Goal: Information Seeking & Learning: Learn about a topic

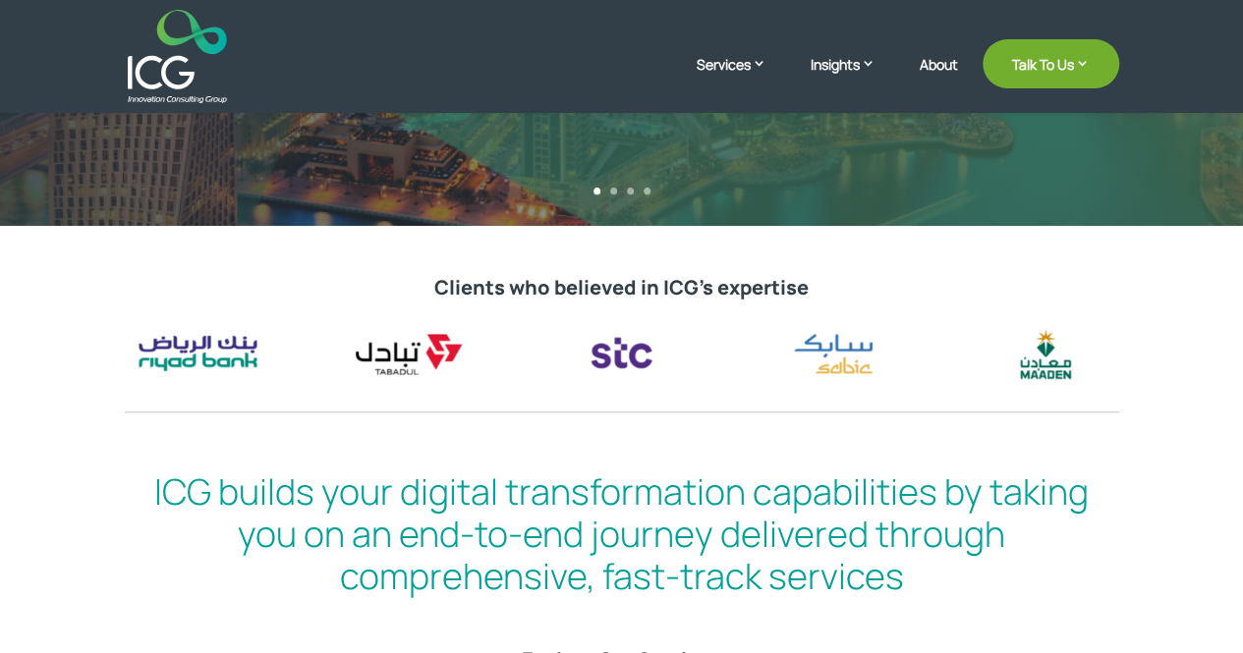
scroll to position [530, 0]
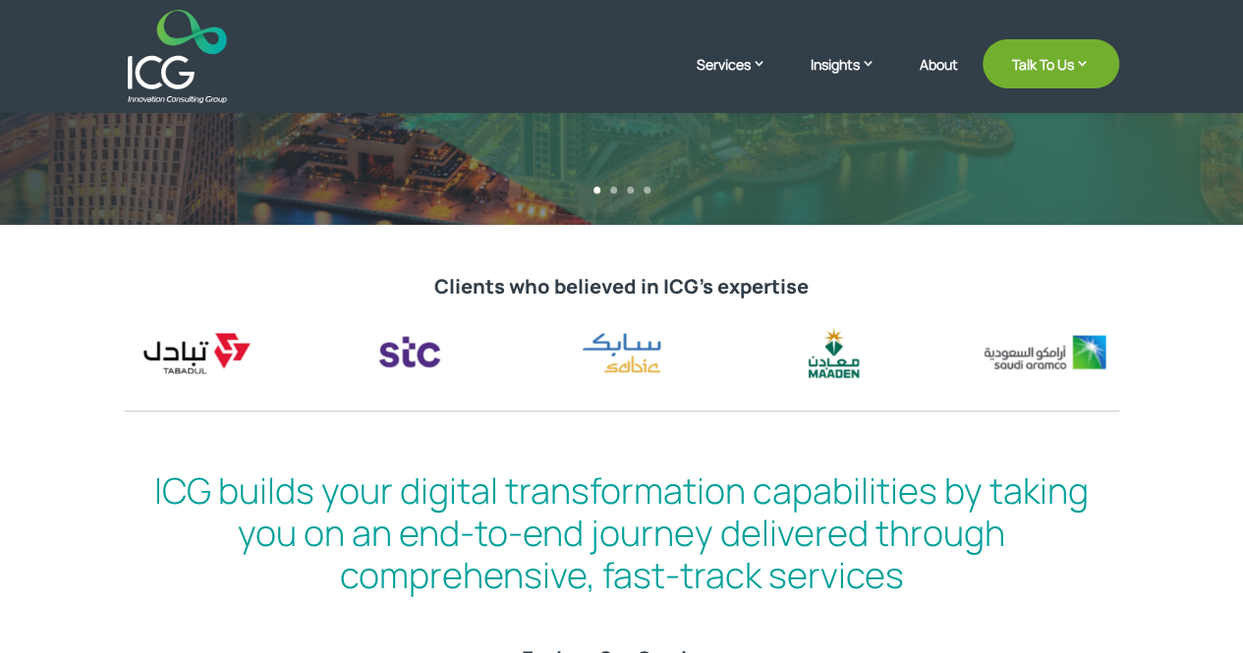
click at [482, 359] on div at bounding box center [622, 353] width 994 height 62
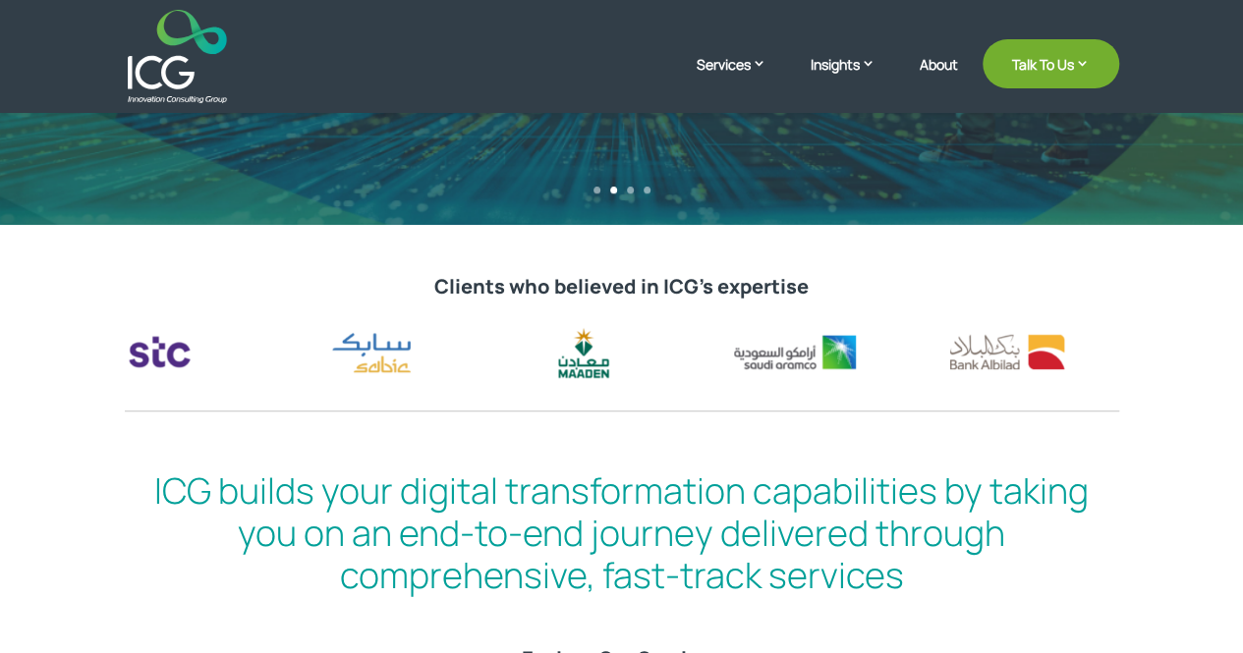
click at [424, 356] on div at bounding box center [622, 353] width 994 height 62
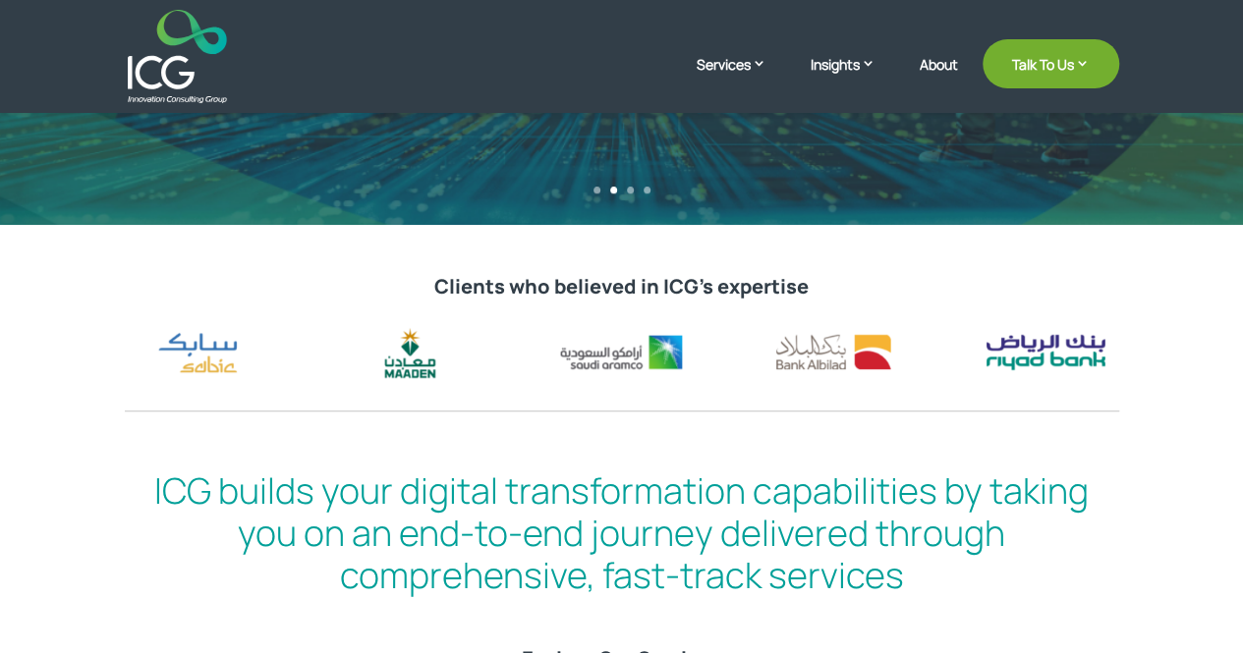
click at [399, 361] on div at bounding box center [622, 353] width 994 height 62
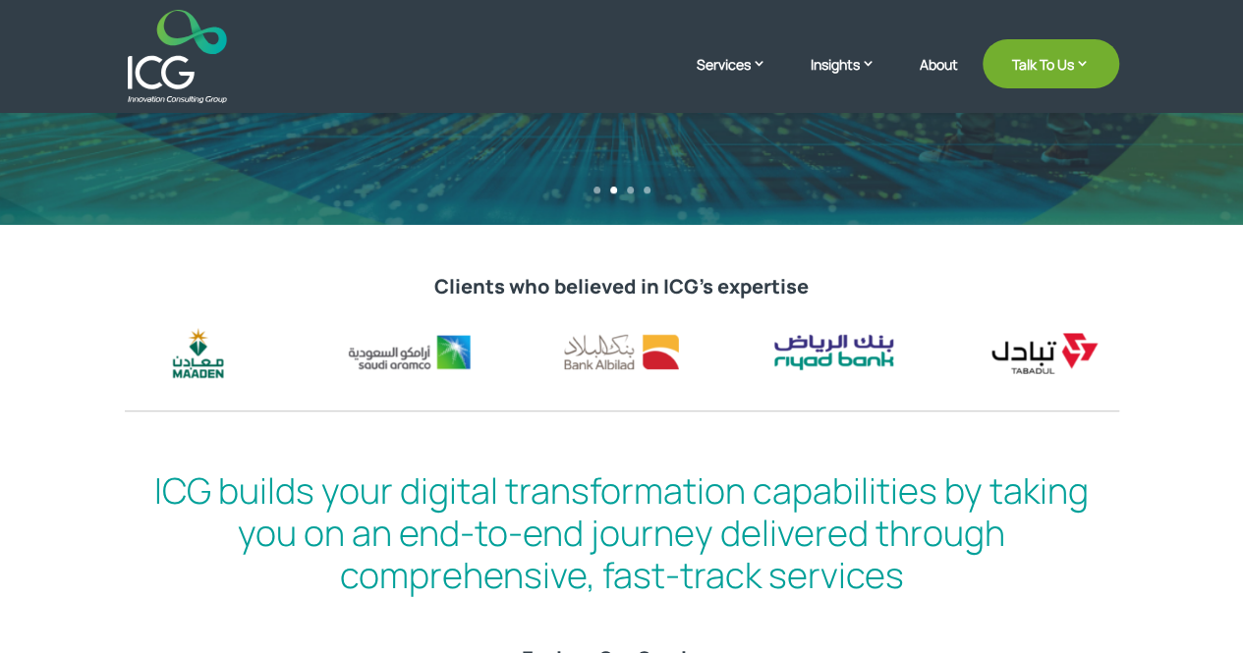
click at [330, 370] on div at bounding box center [622, 353] width 994 height 62
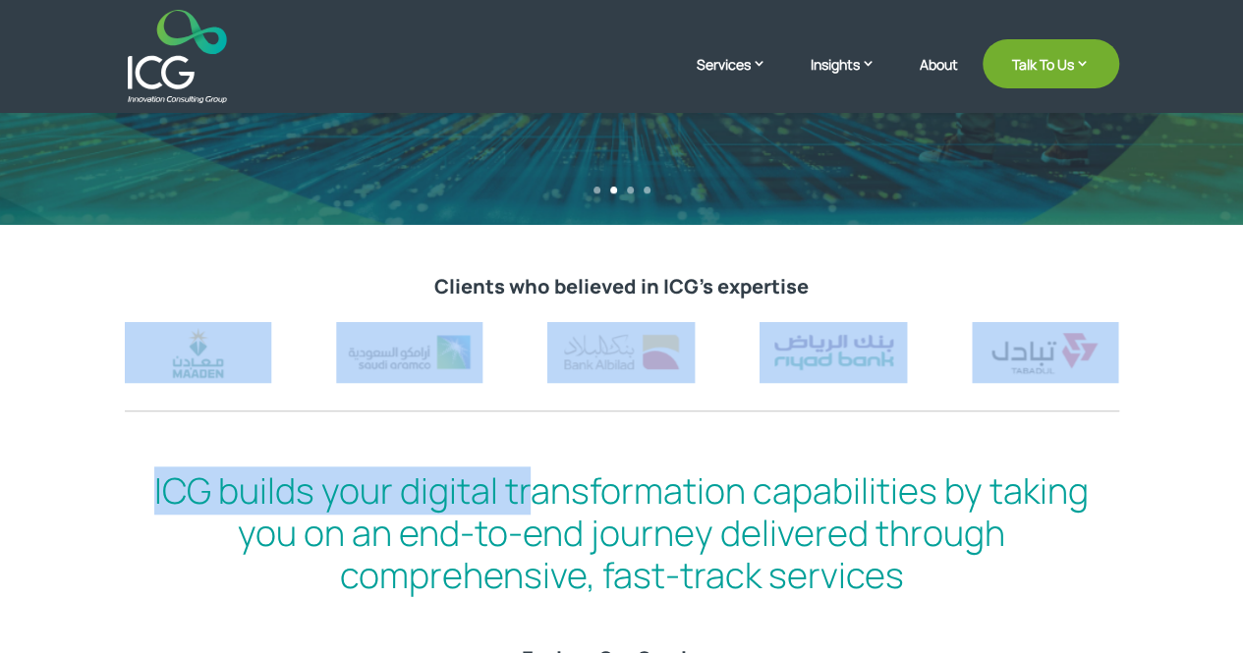
drag, startPoint x: 425, startPoint y: 388, endPoint x: 541, endPoint y: 463, distance: 137.9
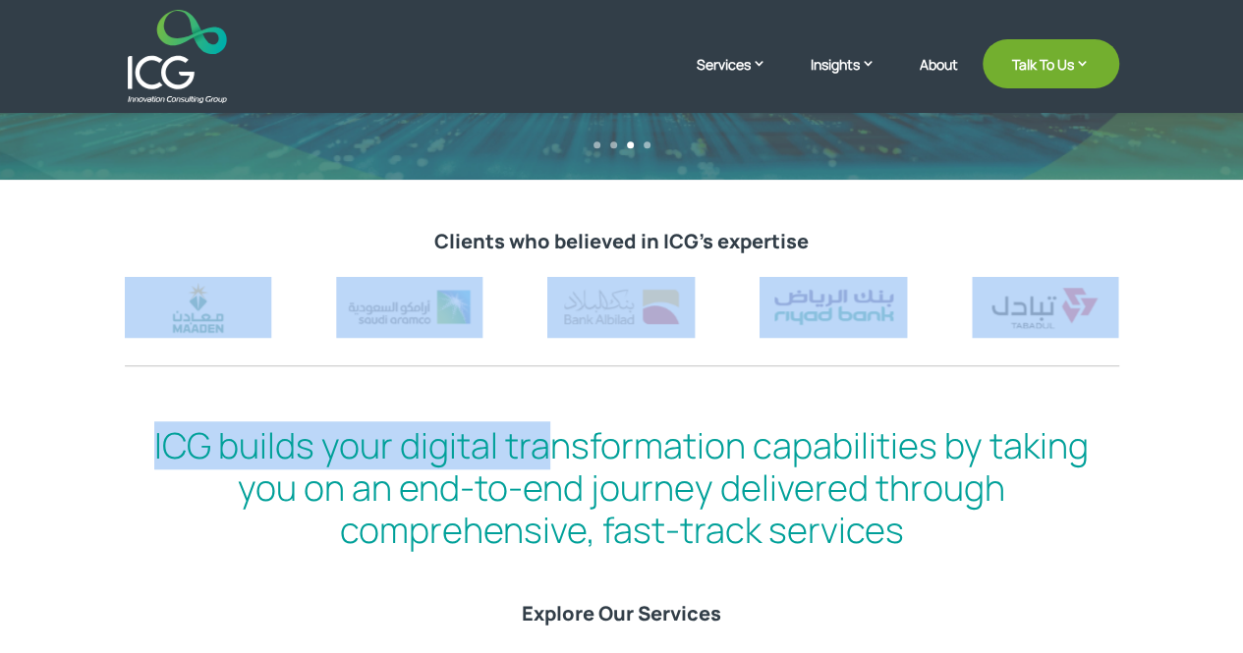
click at [541, 463] on h2 "ICG builds your digital transformation capabilities by taking you on an end-to-…" at bounding box center [622, 493] width 994 height 138
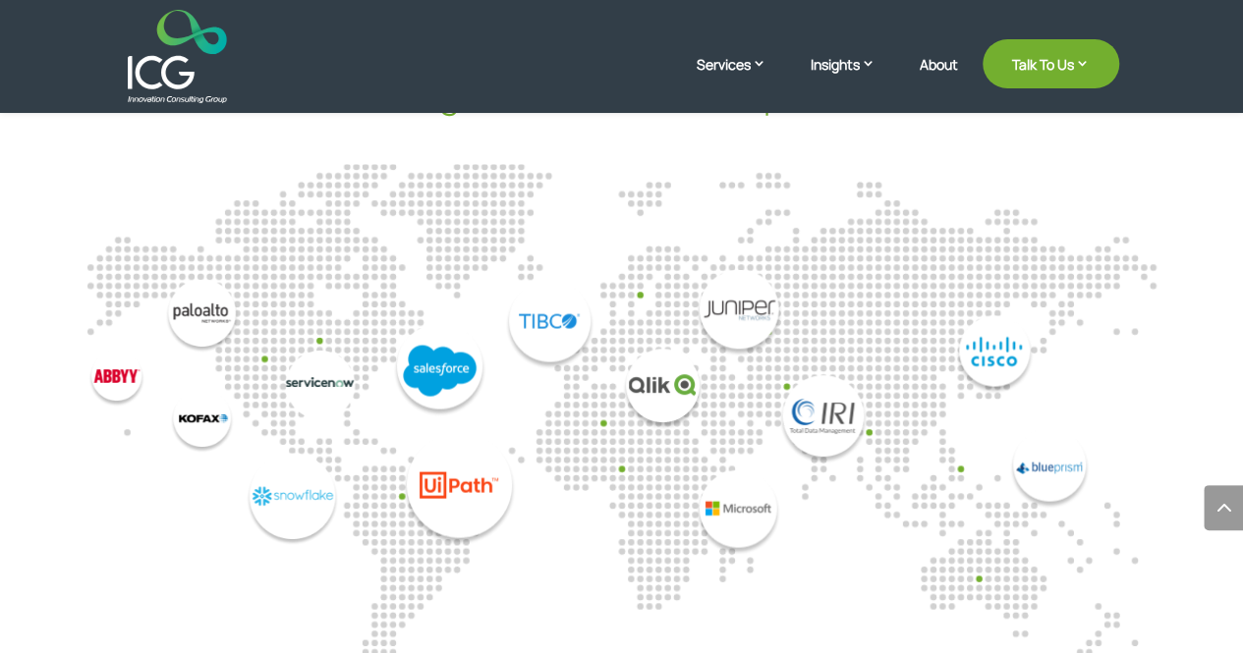
scroll to position [5345, 0]
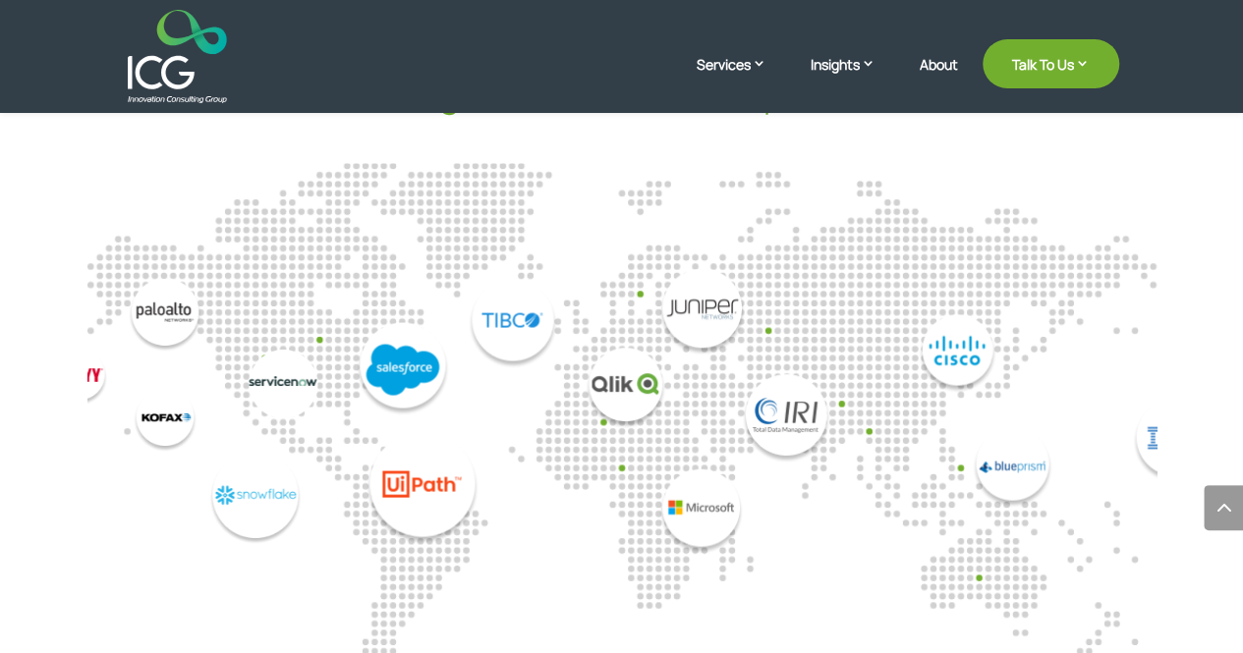
click at [369, 396] on div "8 / 14" at bounding box center [450, 411] width 267 height 265
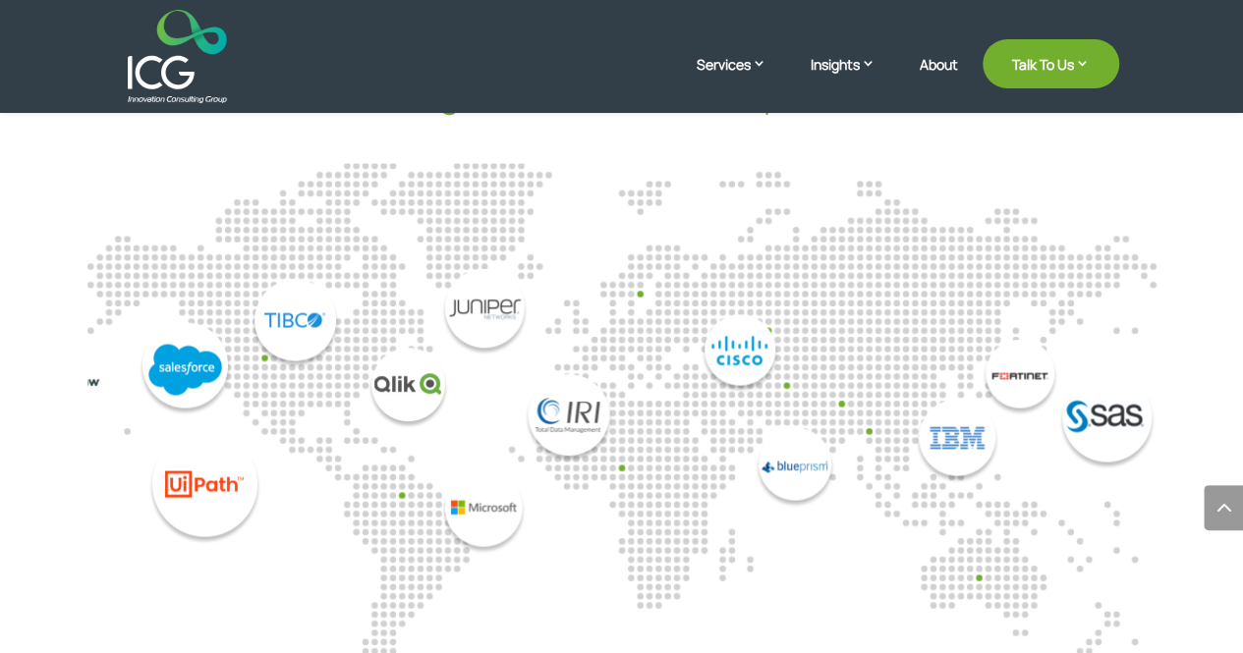
click at [317, 386] on div "8 / 14" at bounding box center [233, 411] width 267 height 265
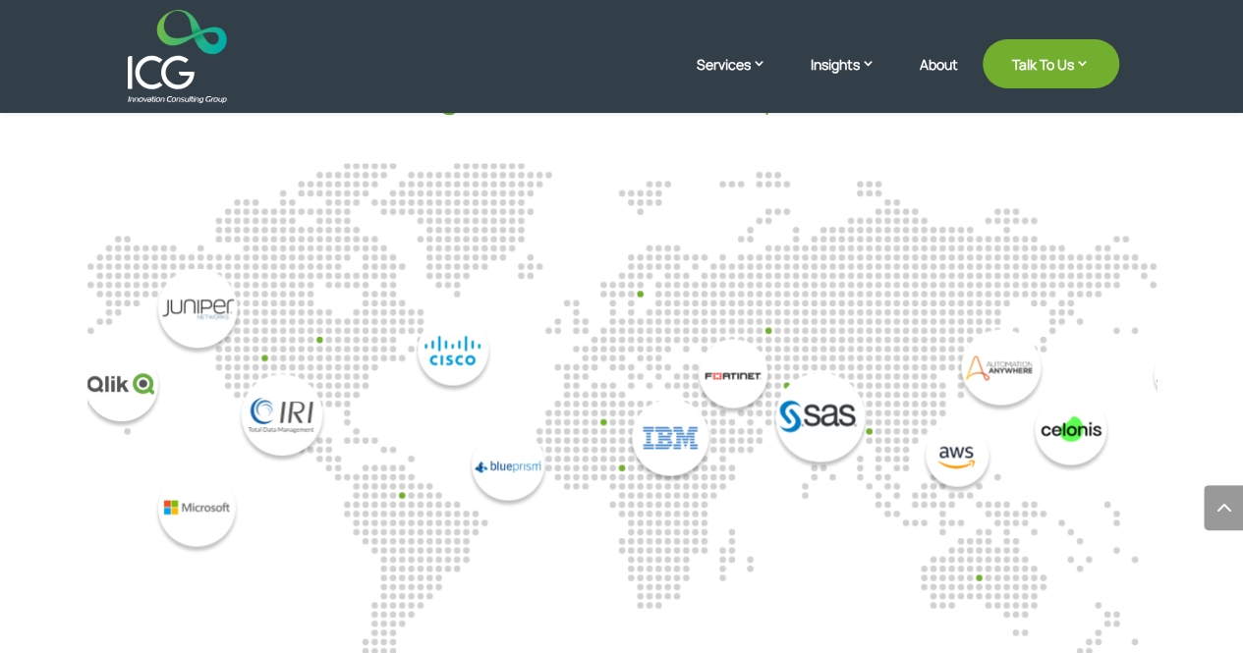
click at [277, 418] on img "9 / 14" at bounding box center [214, 411] width 267 height 286
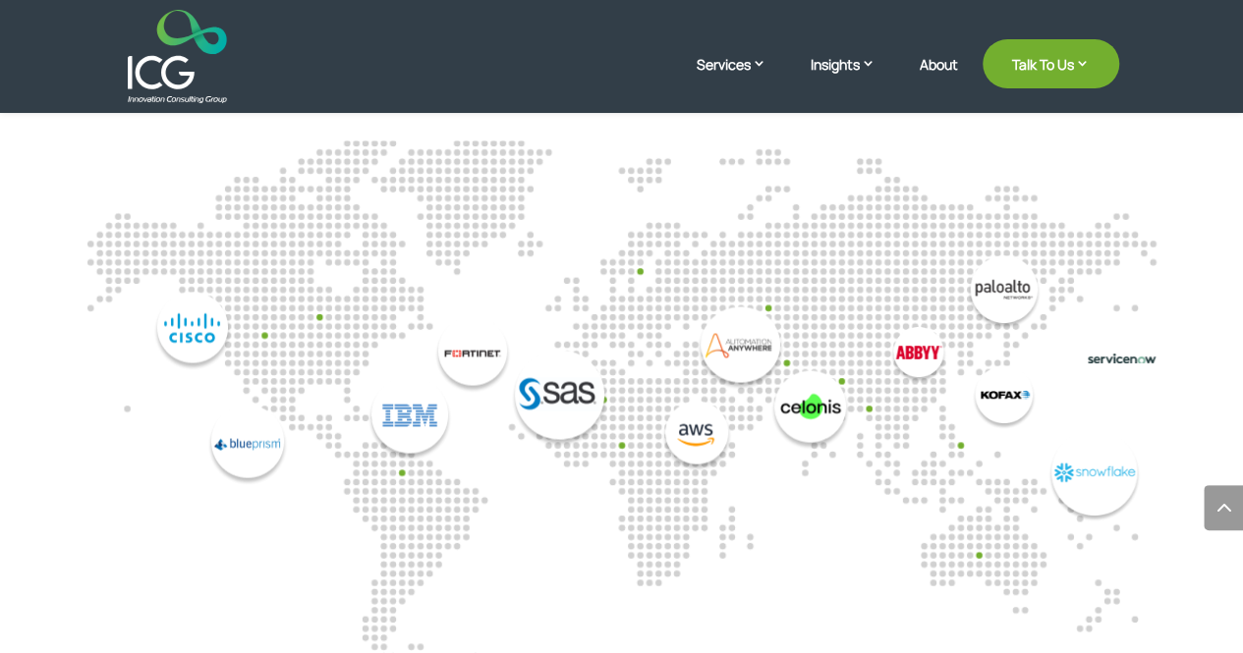
scroll to position [5361, 0]
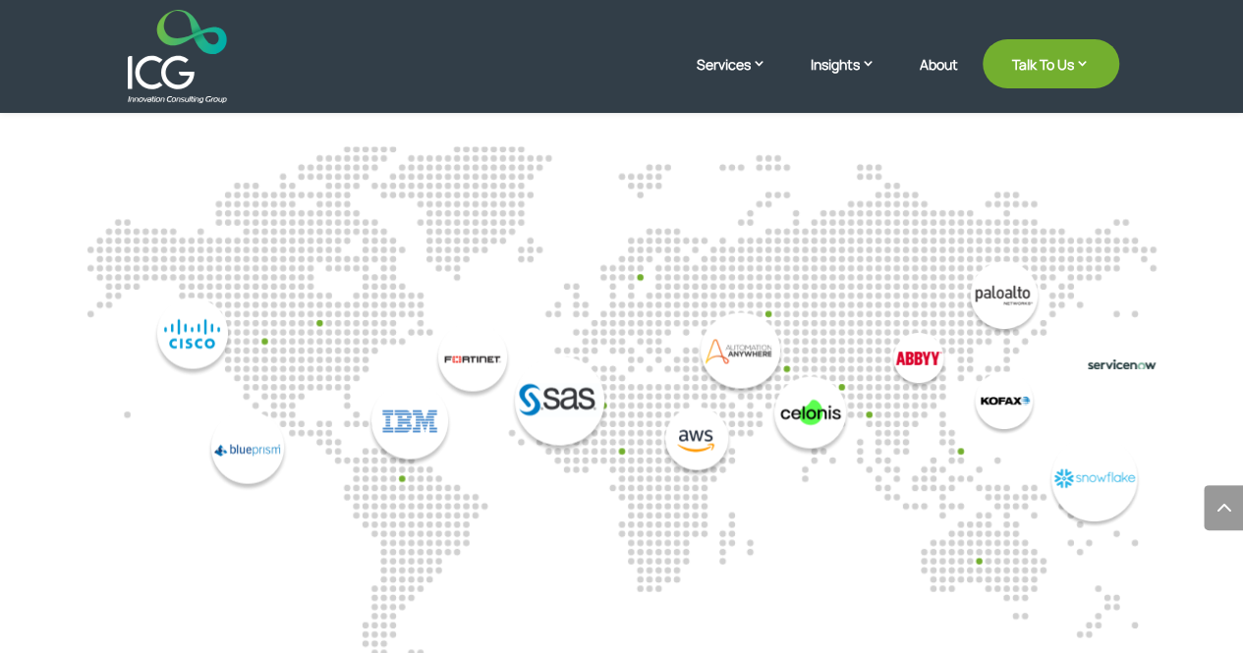
click at [608, 399] on img "11 / 14" at bounding box center [487, 394] width 241 height 144
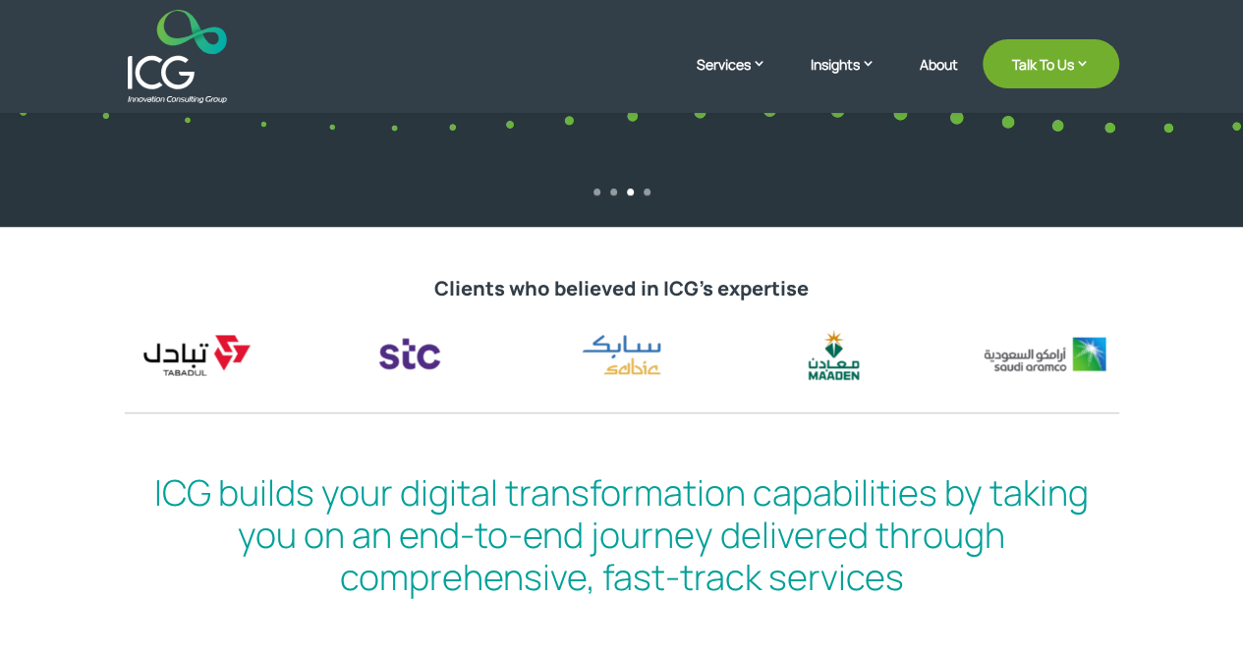
scroll to position [524, 0]
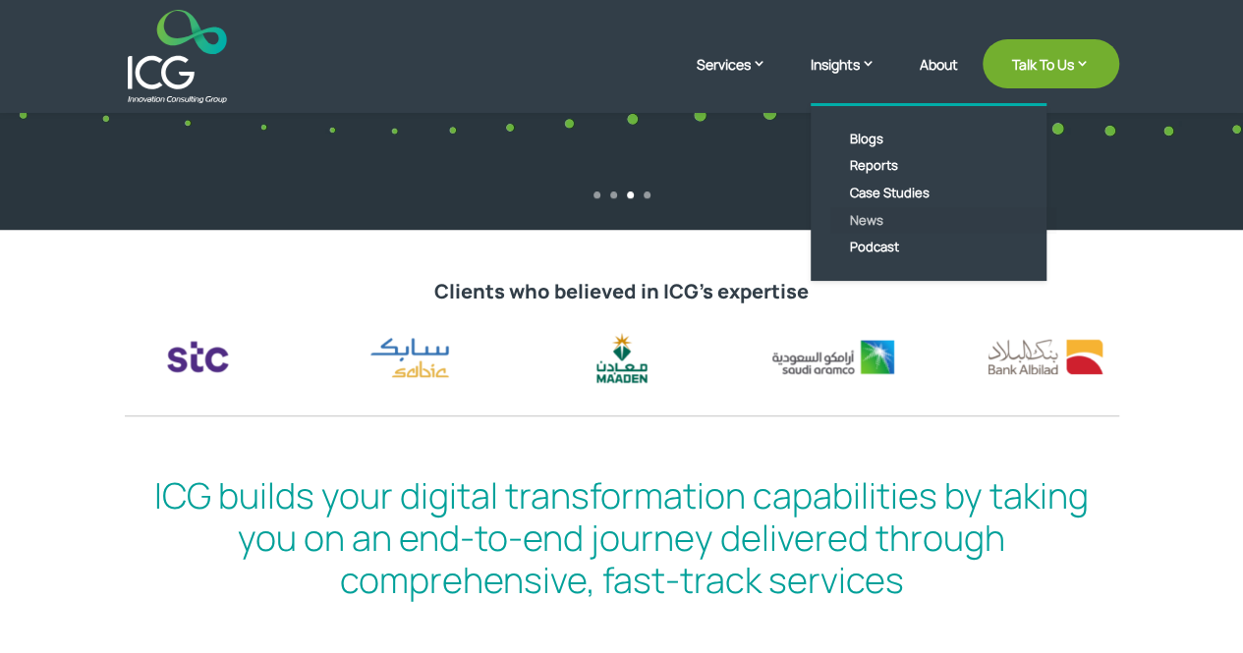
click at [868, 219] on link "News" at bounding box center [943, 221] width 226 height 28
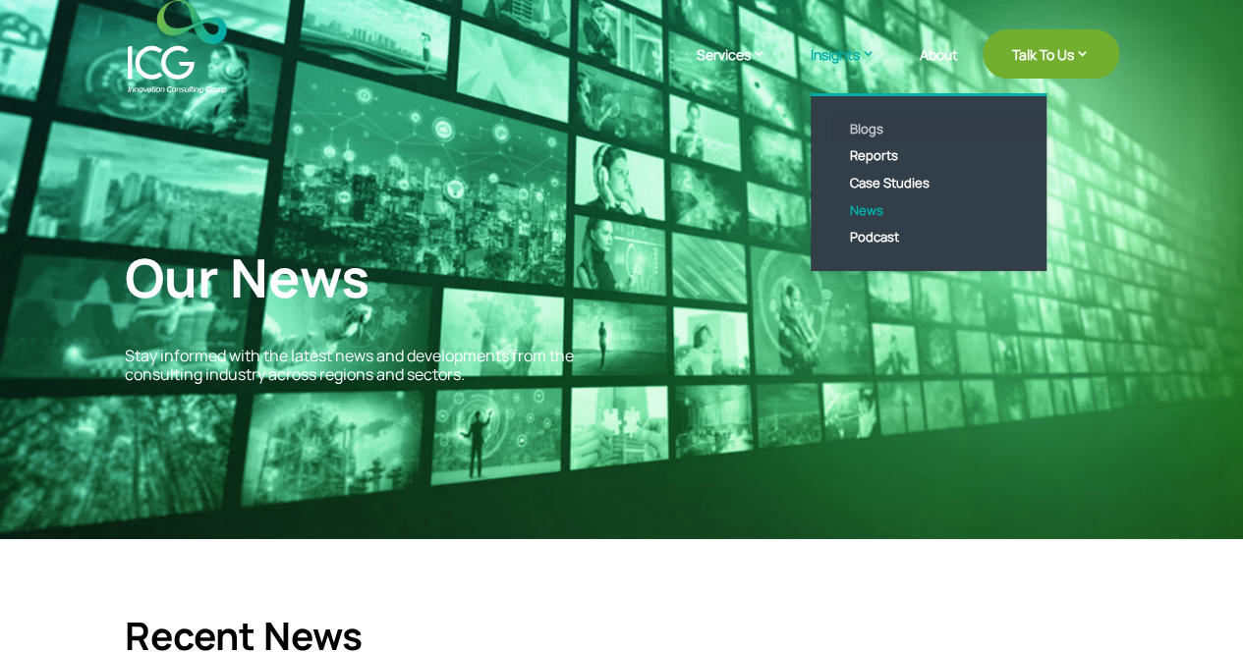
click at [865, 136] on link "Blogs" at bounding box center [943, 130] width 226 height 28
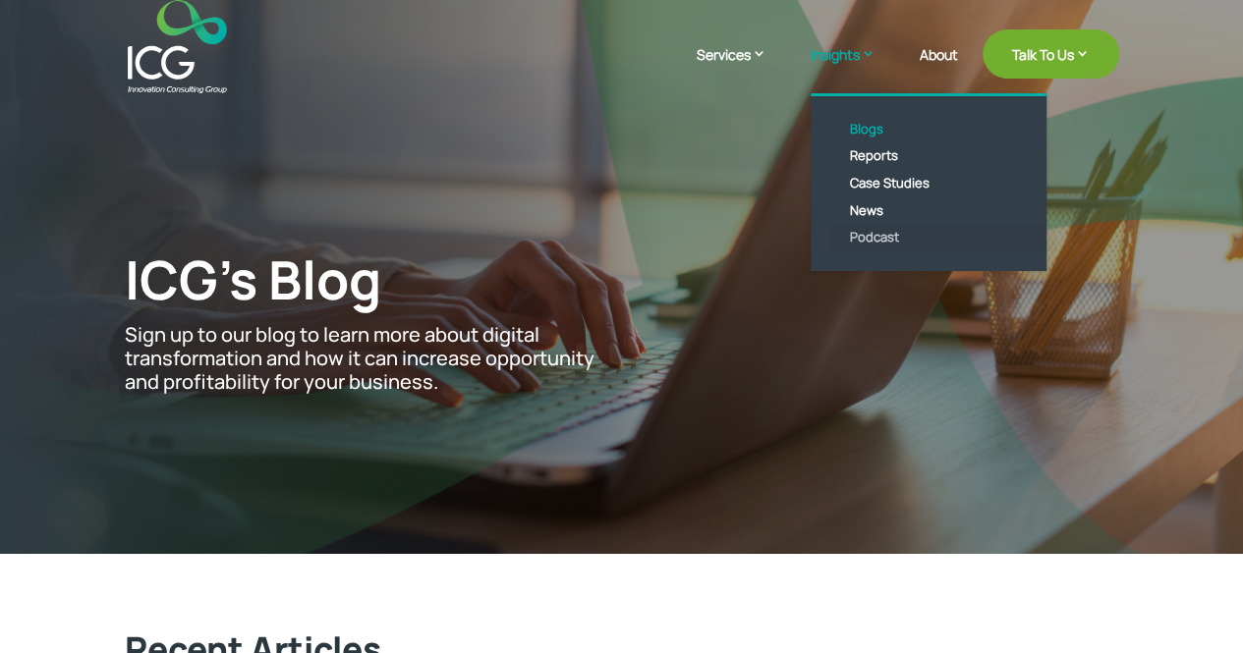
click at [859, 229] on link "Podcast" at bounding box center [943, 238] width 226 height 28
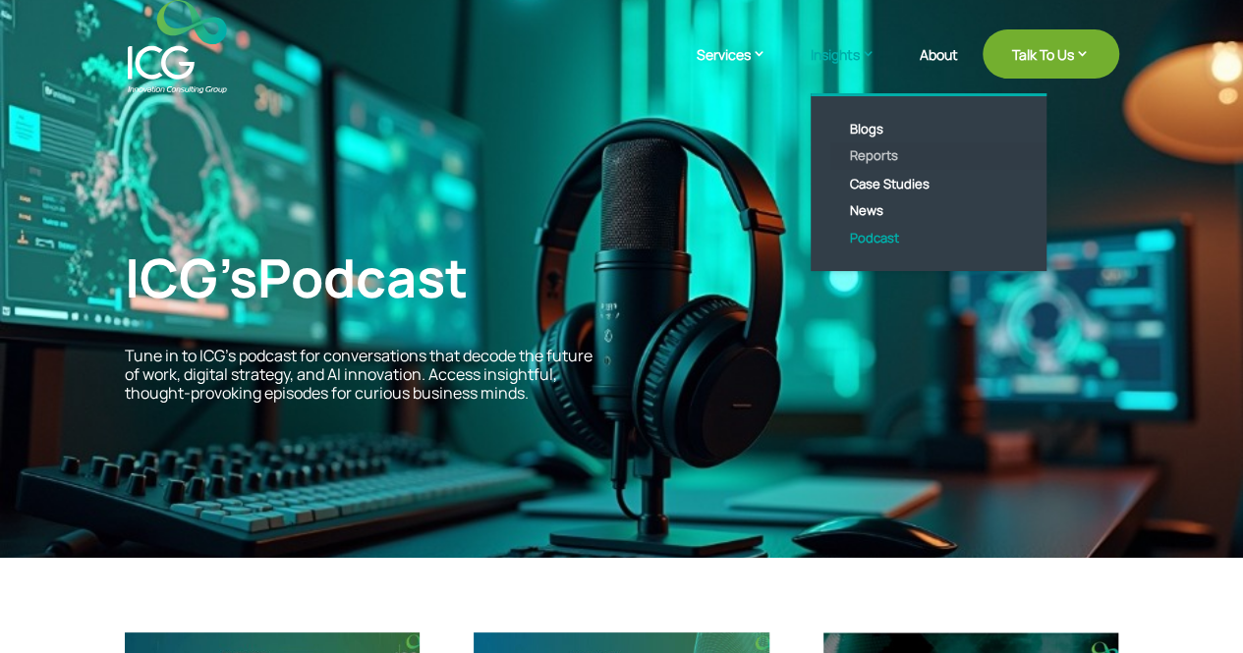
click at [857, 163] on link "Reports" at bounding box center [943, 156] width 226 height 28
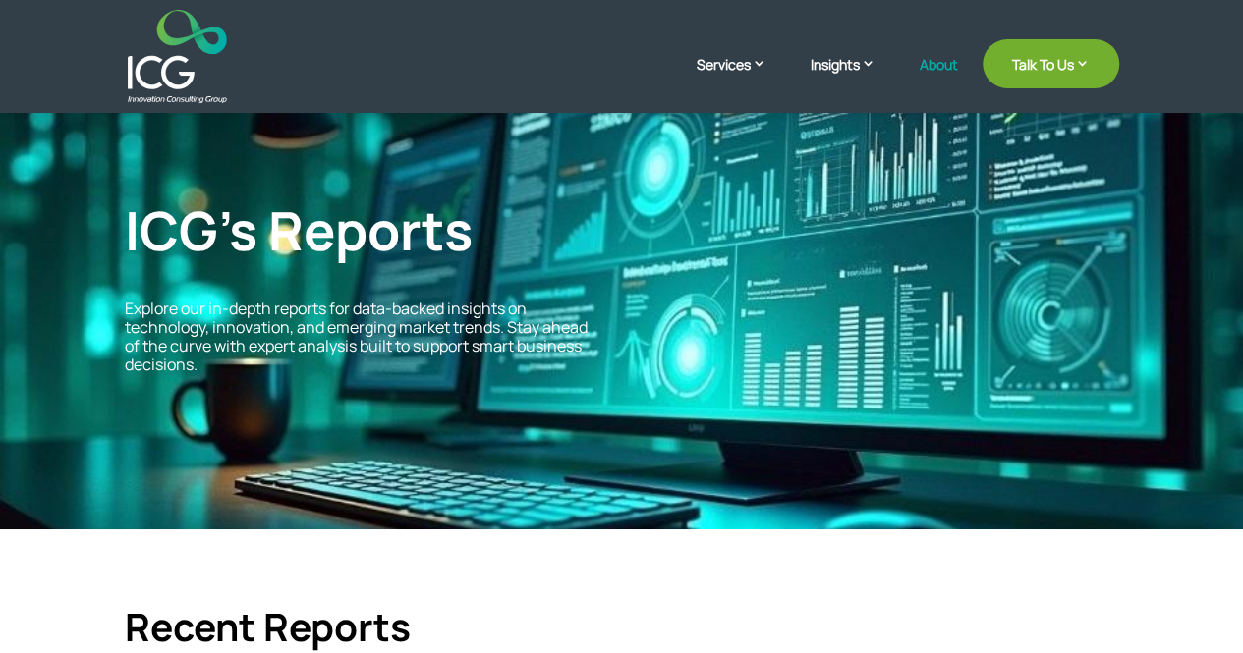
scroll to position [49, 0]
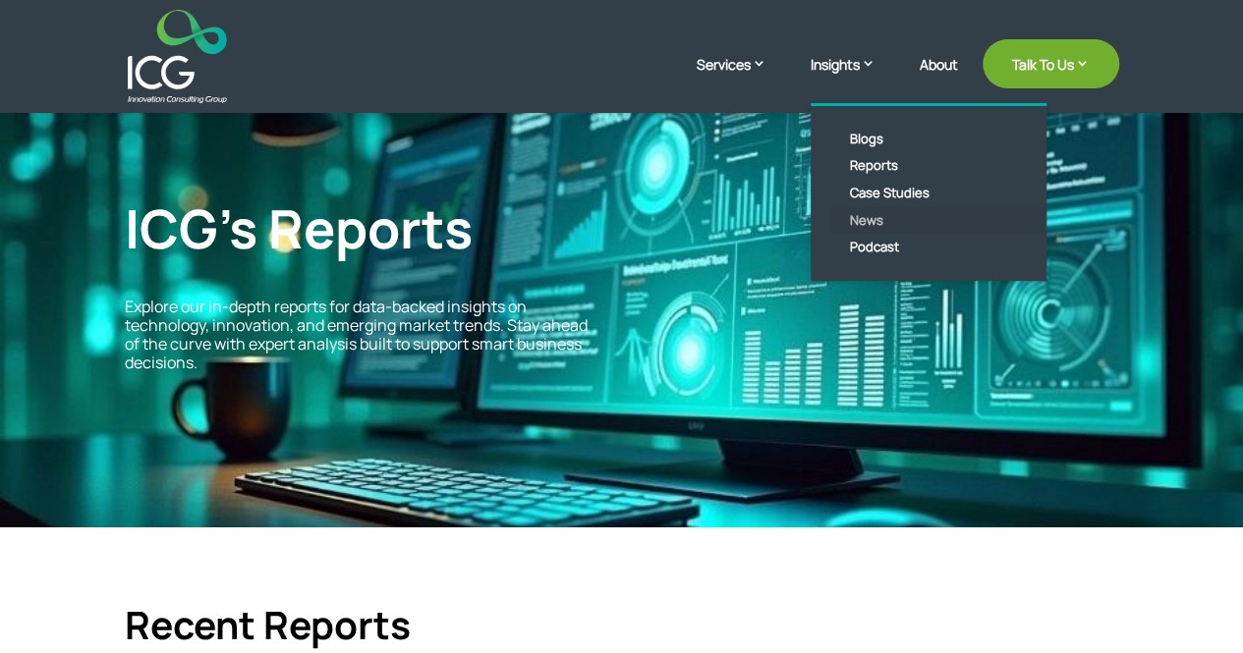
click at [867, 209] on link "News" at bounding box center [943, 221] width 226 height 28
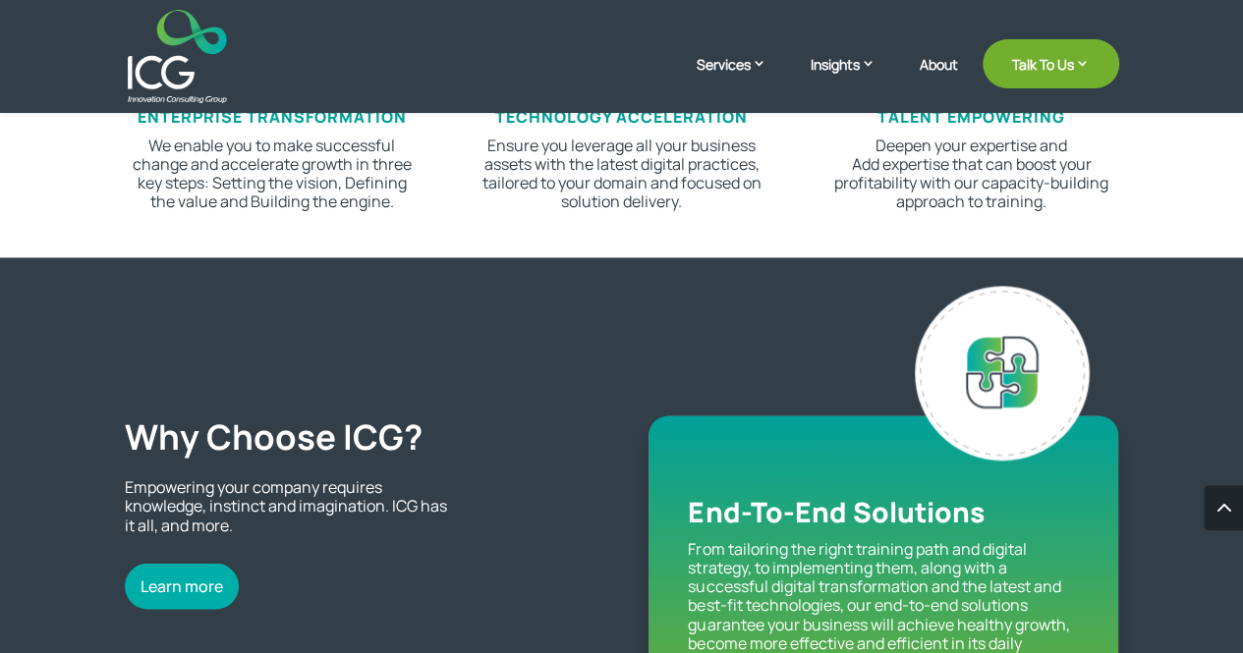
scroll to position [1327, 0]
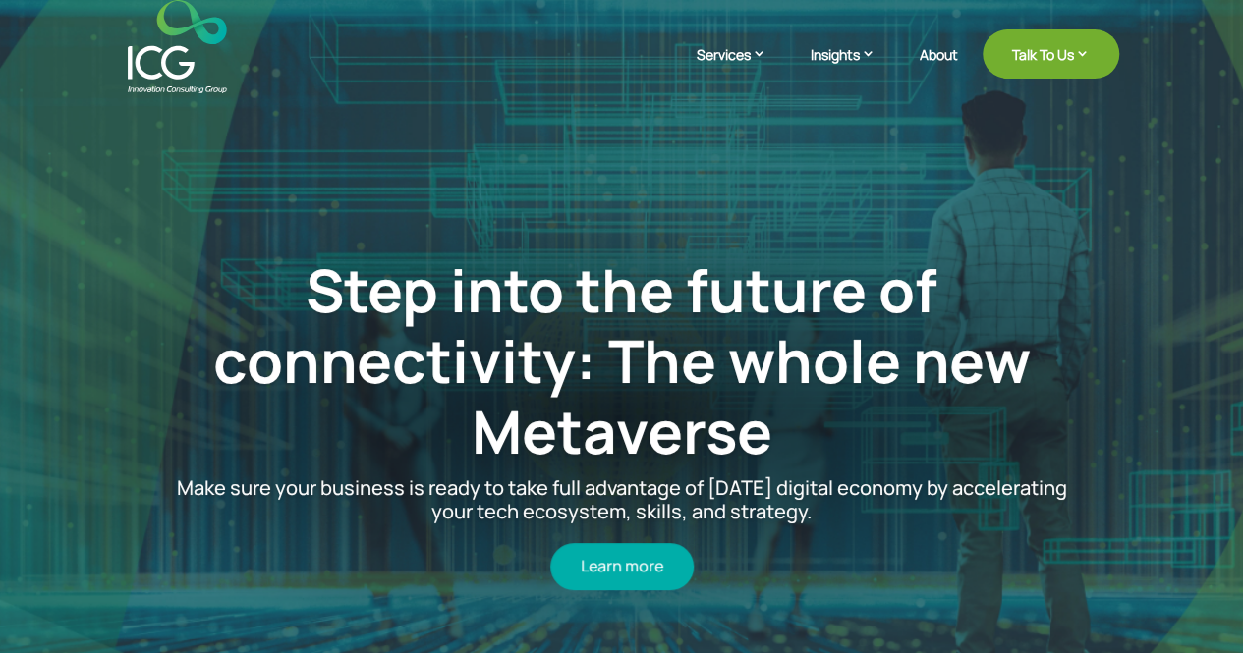
drag, startPoint x: 175, startPoint y: 28, endPoint x: 513, endPoint y: 113, distance: 348.6
click at [513, 113] on div "Step into the future of connectivity: The whole new Metaverse Make sure your bu…" at bounding box center [621, 422] width 1093 height 662
